Goal: Find specific page/section: Find specific page/section

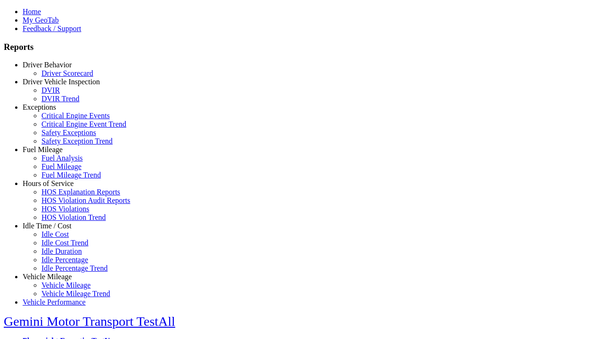
click at [54, 230] on link "Idle Time / Cost" at bounding box center [47, 226] width 49 height 8
click at [61, 264] on link "Idle Percentage Trend" at bounding box center [74, 268] width 66 height 8
type input "*********"
